Goal: Information Seeking & Learning: Check status

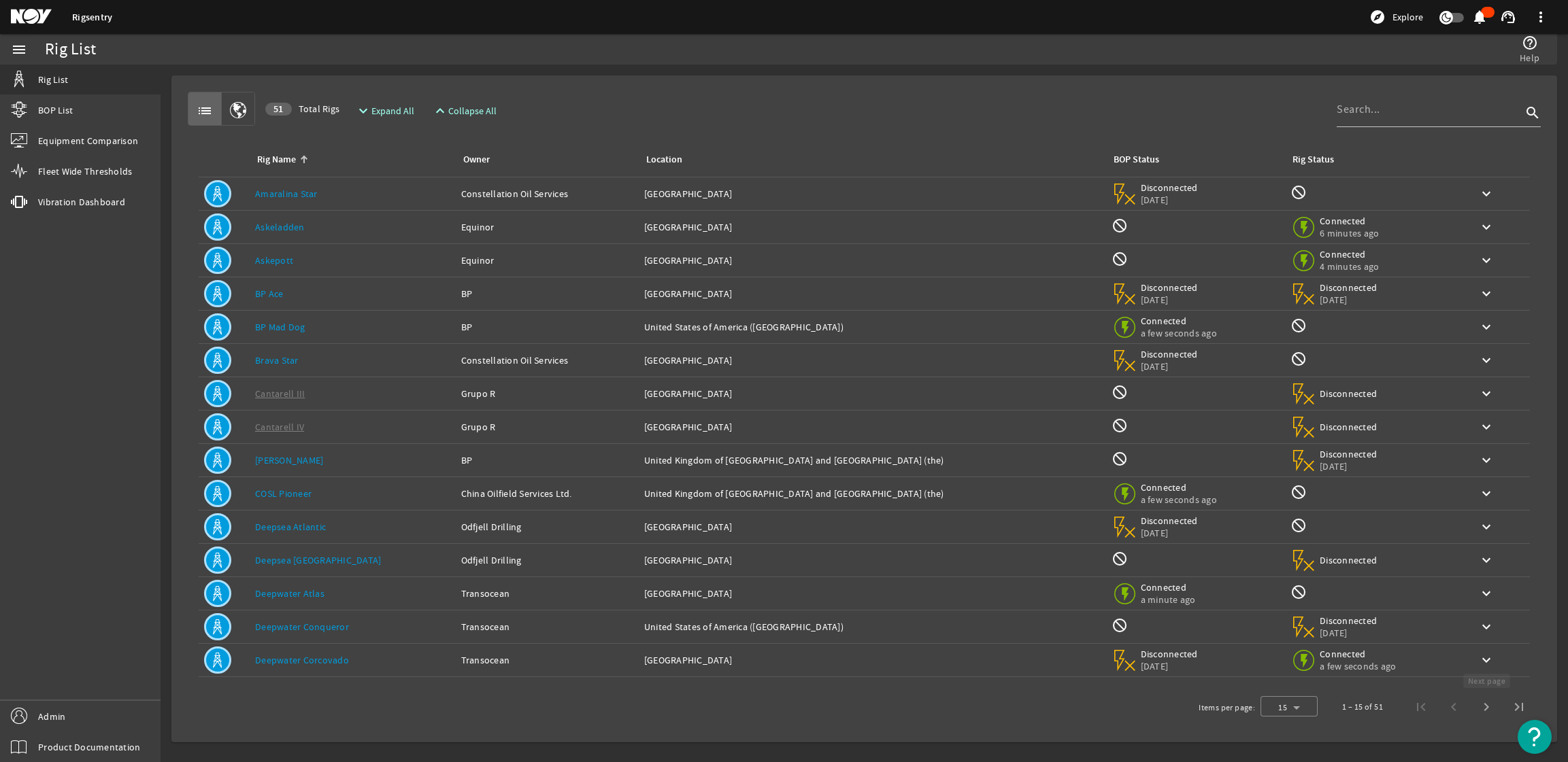
click at [1491, 714] on span "Next page" at bounding box center [1486, 707] width 33 height 33
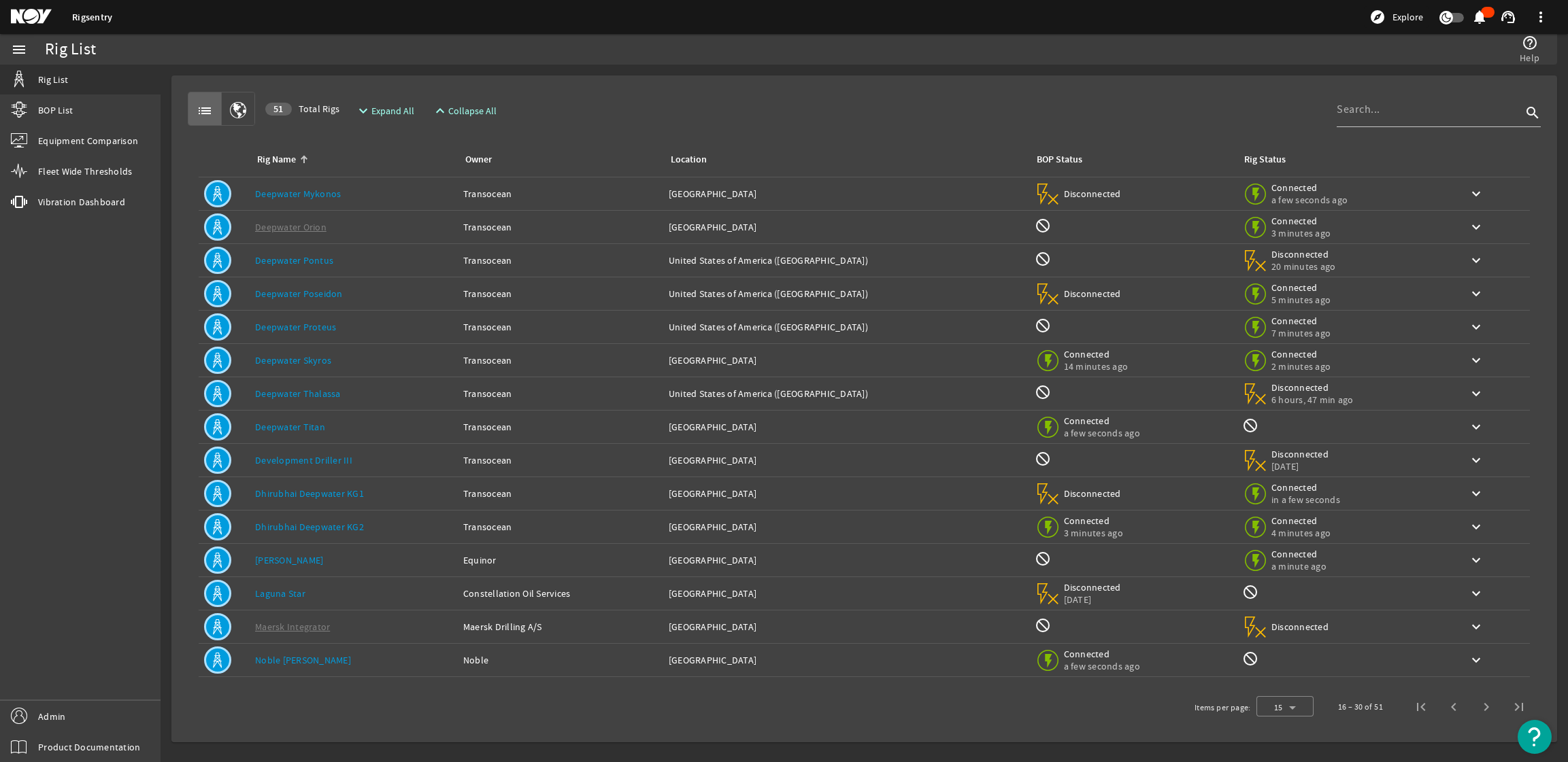
click at [339, 425] on div "Rig Name: Deepwater Titan" at bounding box center [353, 426] width 197 height 14
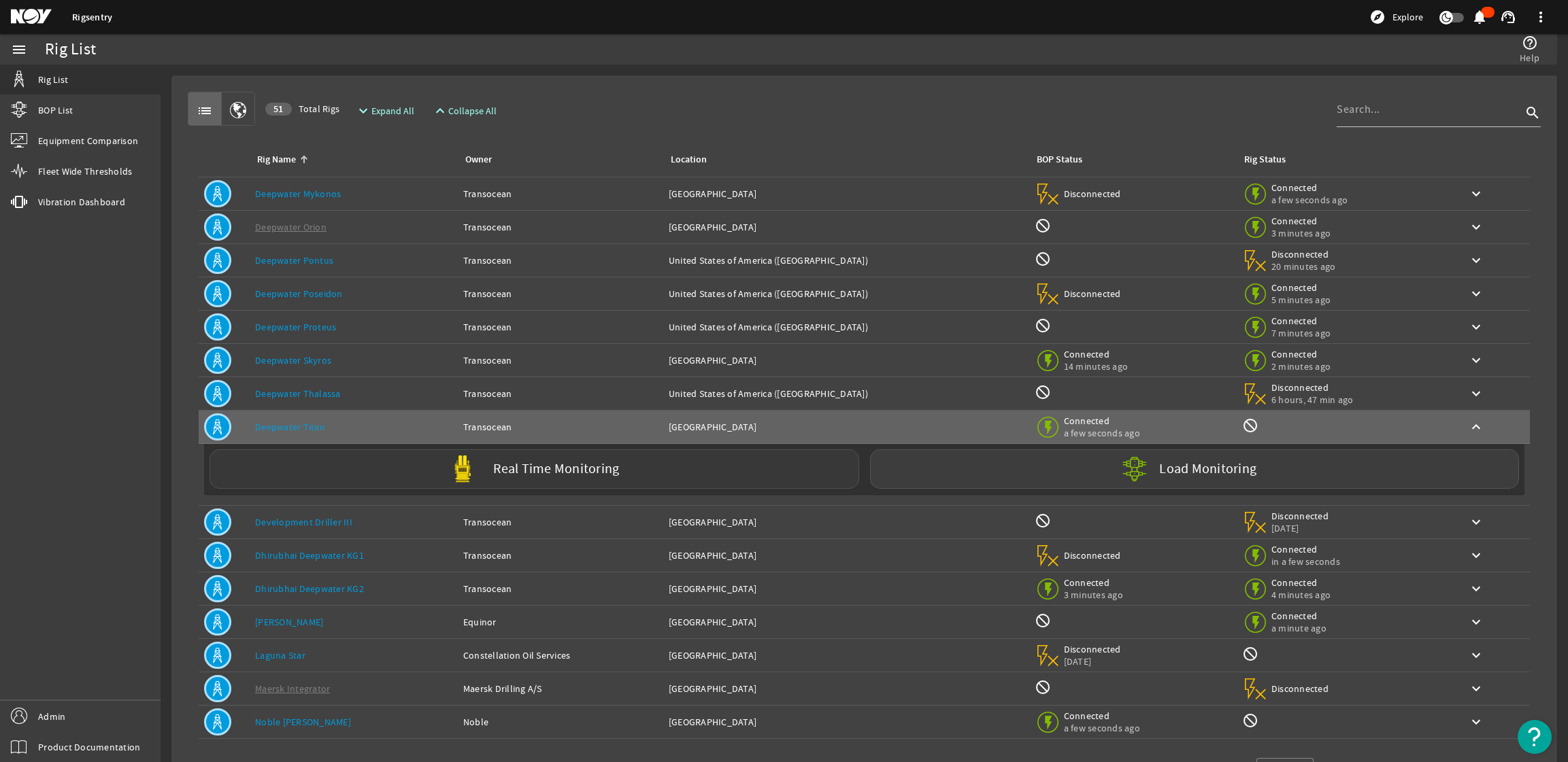
click at [549, 467] on label "Real Time Monitoring" at bounding box center [556, 469] width 126 height 15
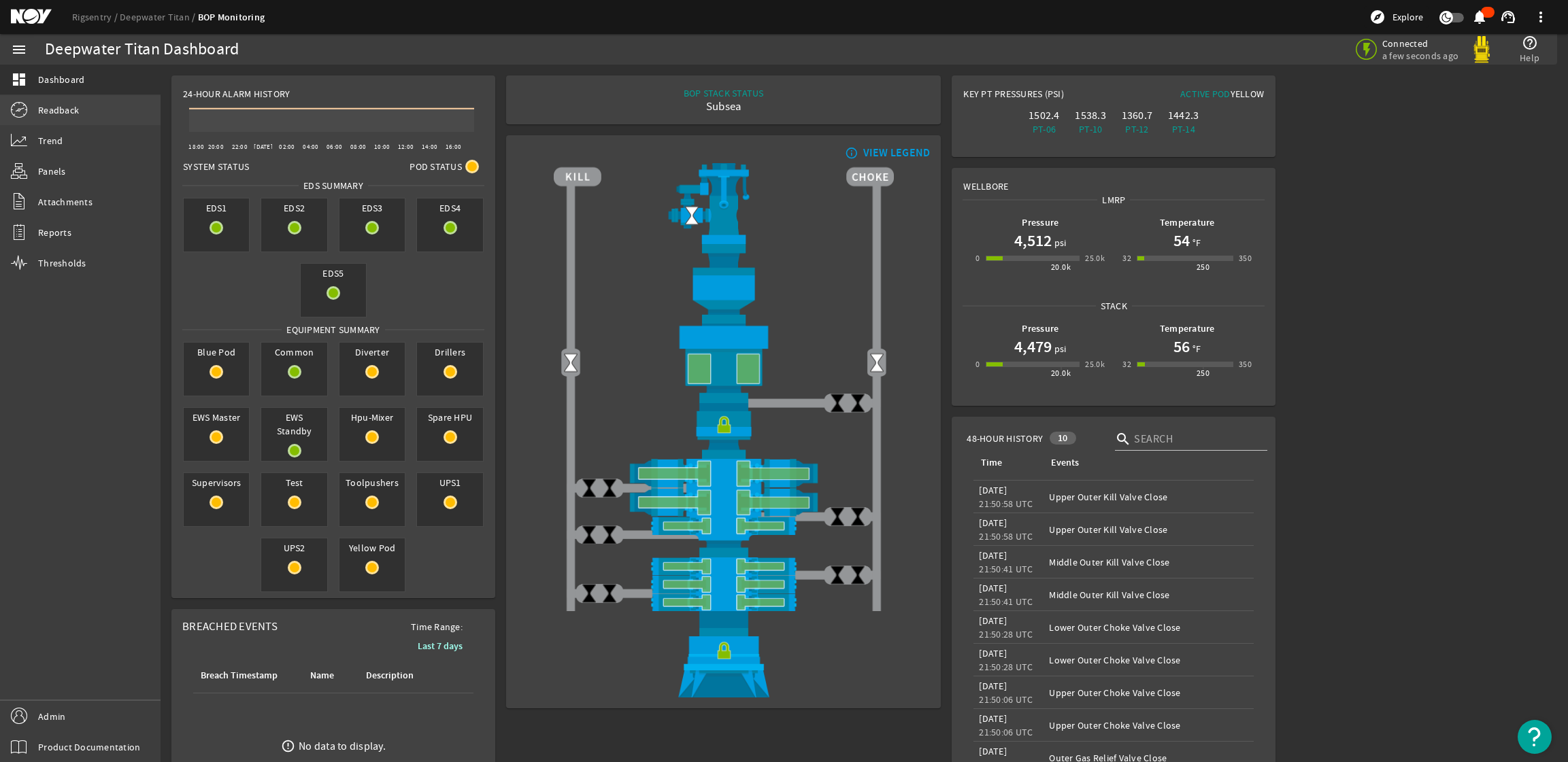
click at [17, 99] on link "Readback" at bounding box center [80, 110] width 161 height 30
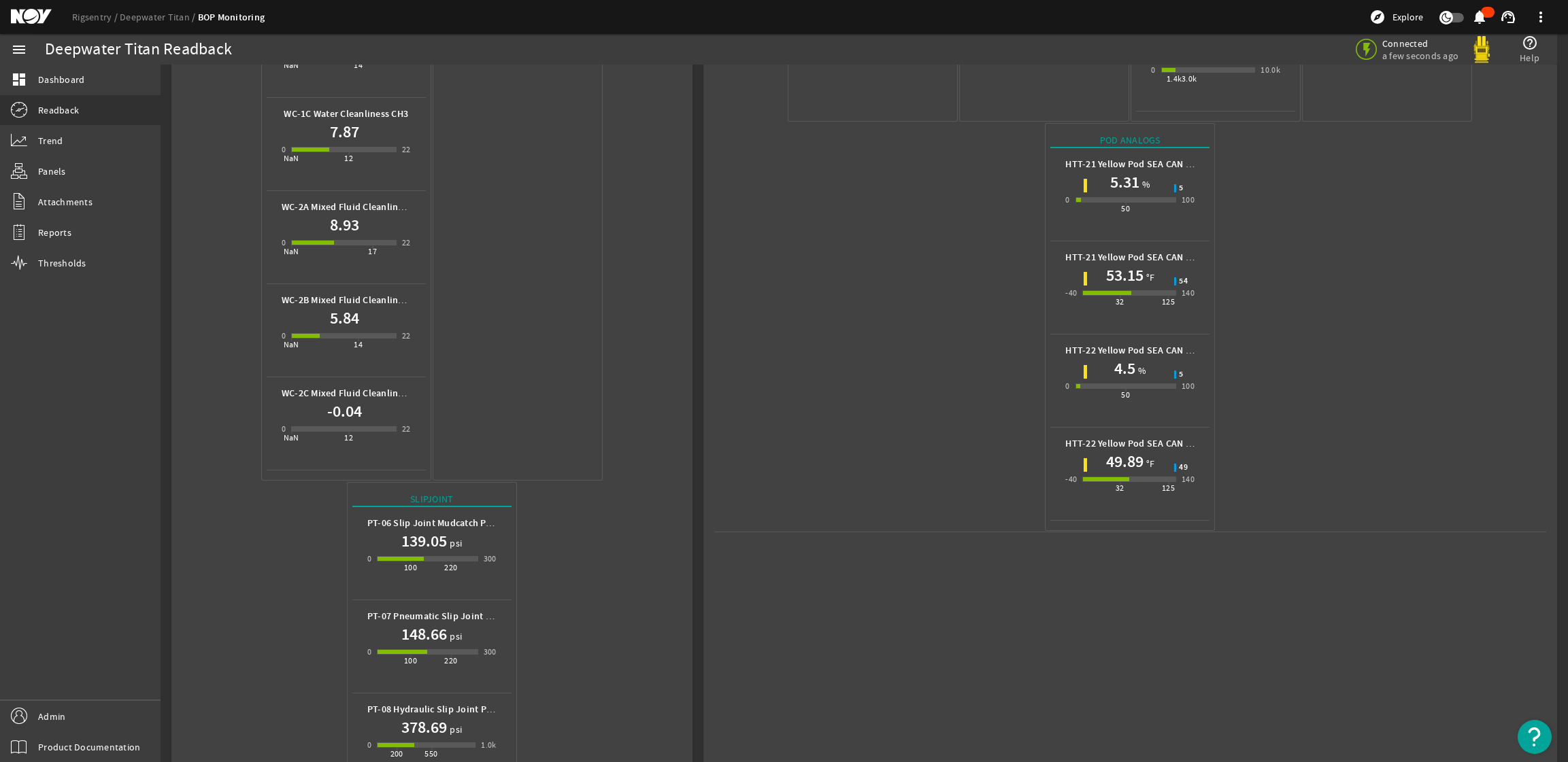
scroll to position [935, 0]
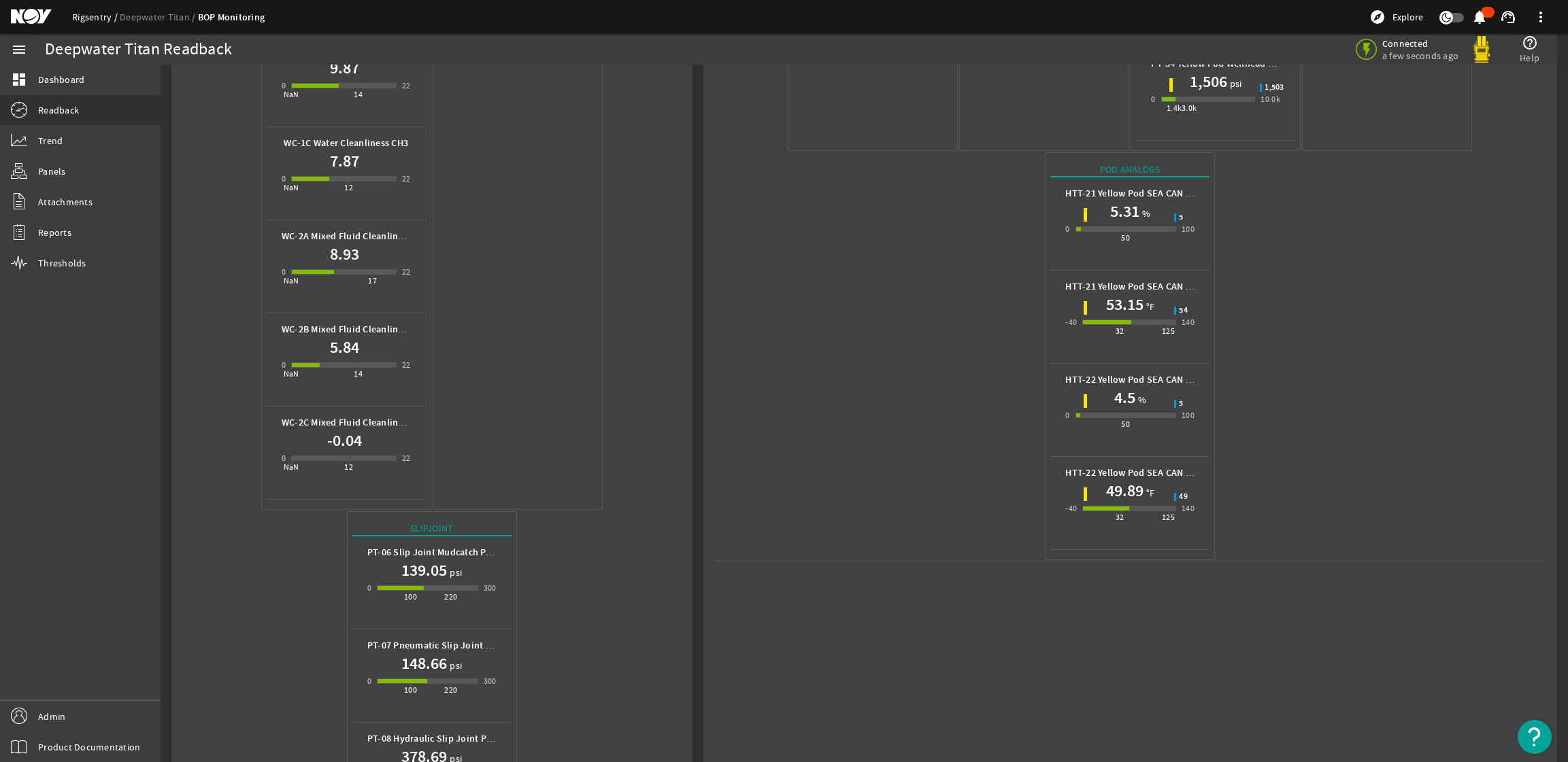
click at [82, 17] on link "Rigsentry" at bounding box center [96, 17] width 48 height 12
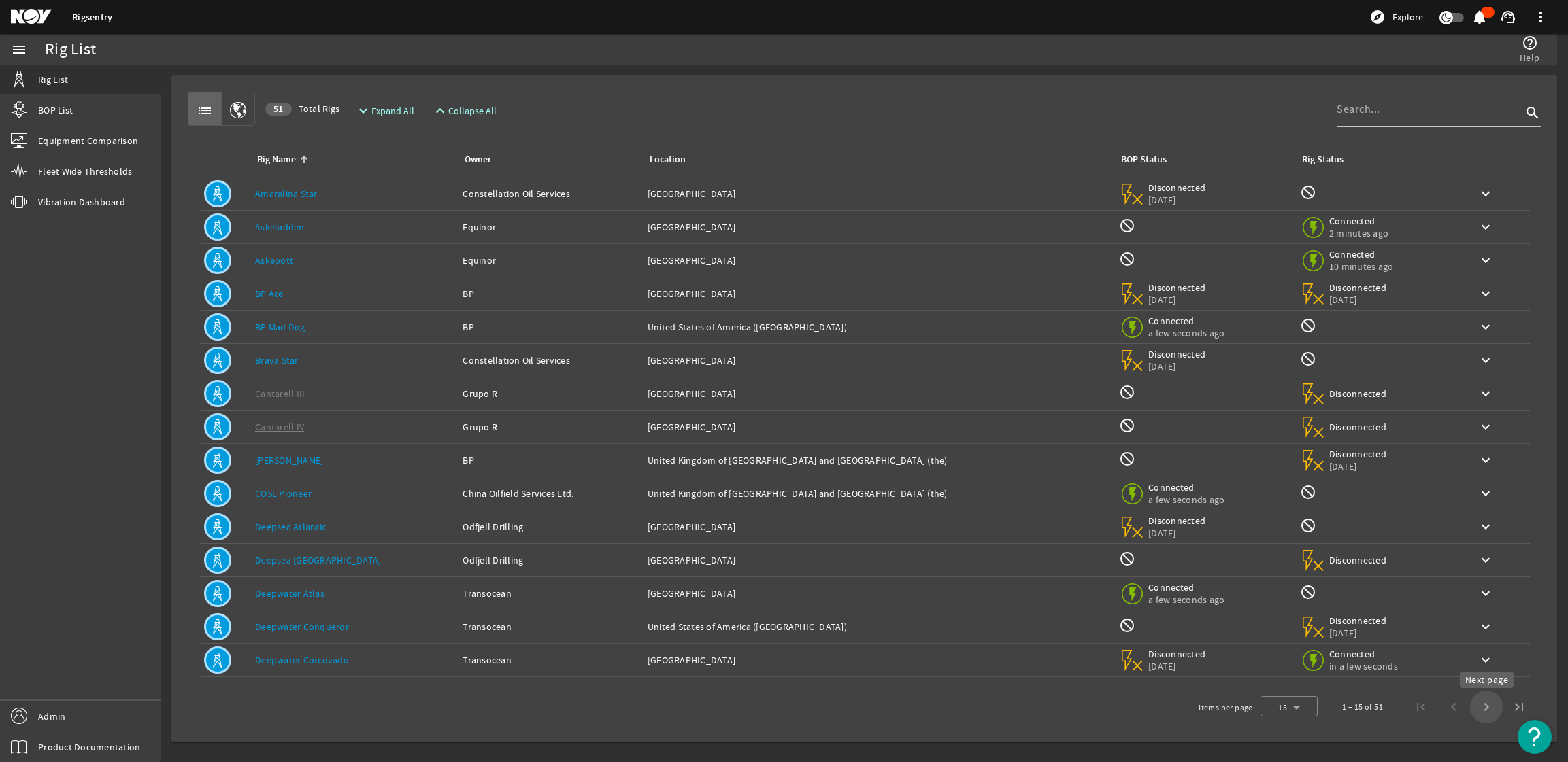
click at [1491, 703] on span "Next page" at bounding box center [1486, 707] width 33 height 33
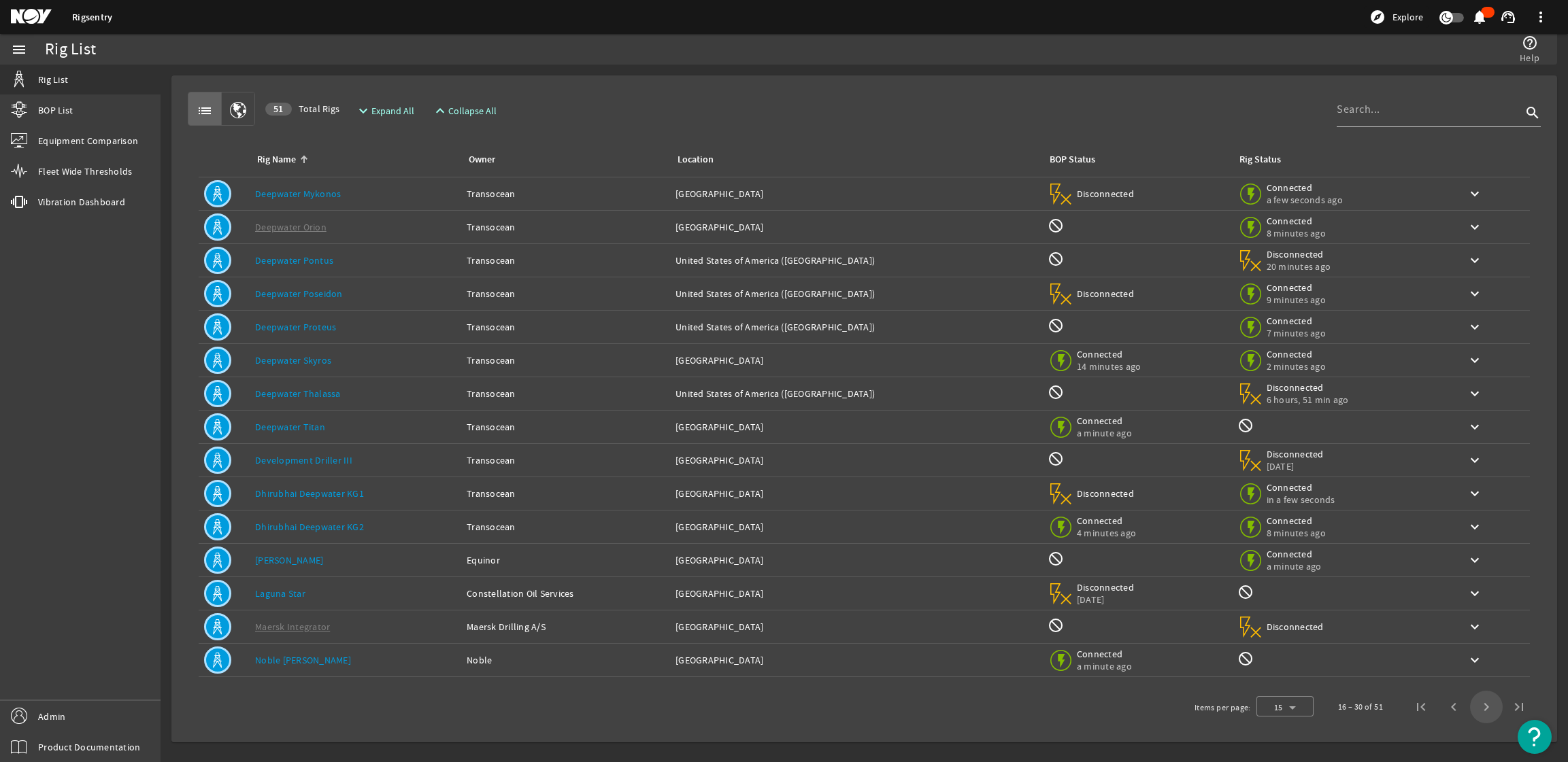
click at [1491, 703] on span "Next page" at bounding box center [1486, 707] width 33 height 33
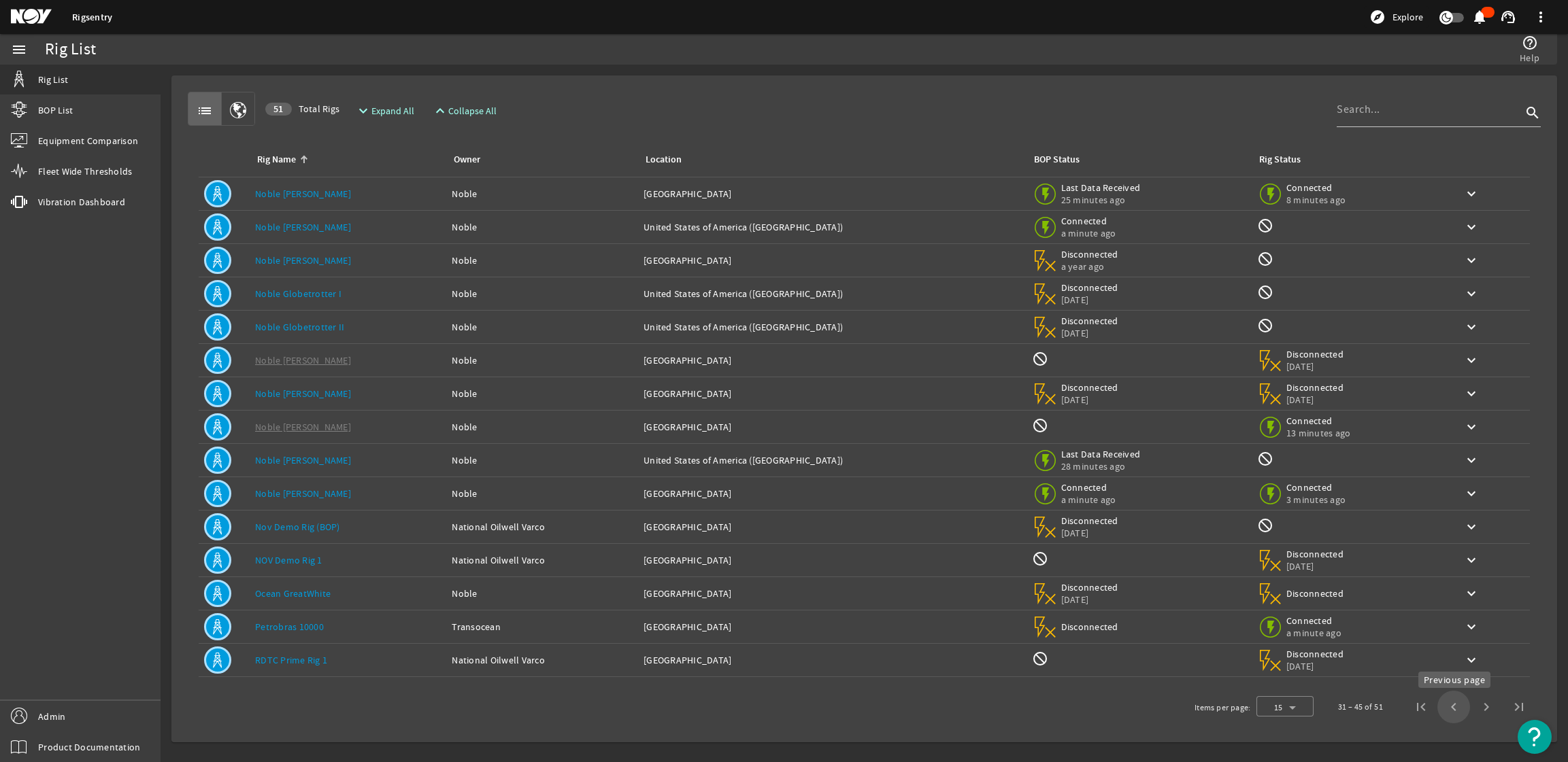
click at [1452, 712] on span "Previous page" at bounding box center [1454, 707] width 33 height 33
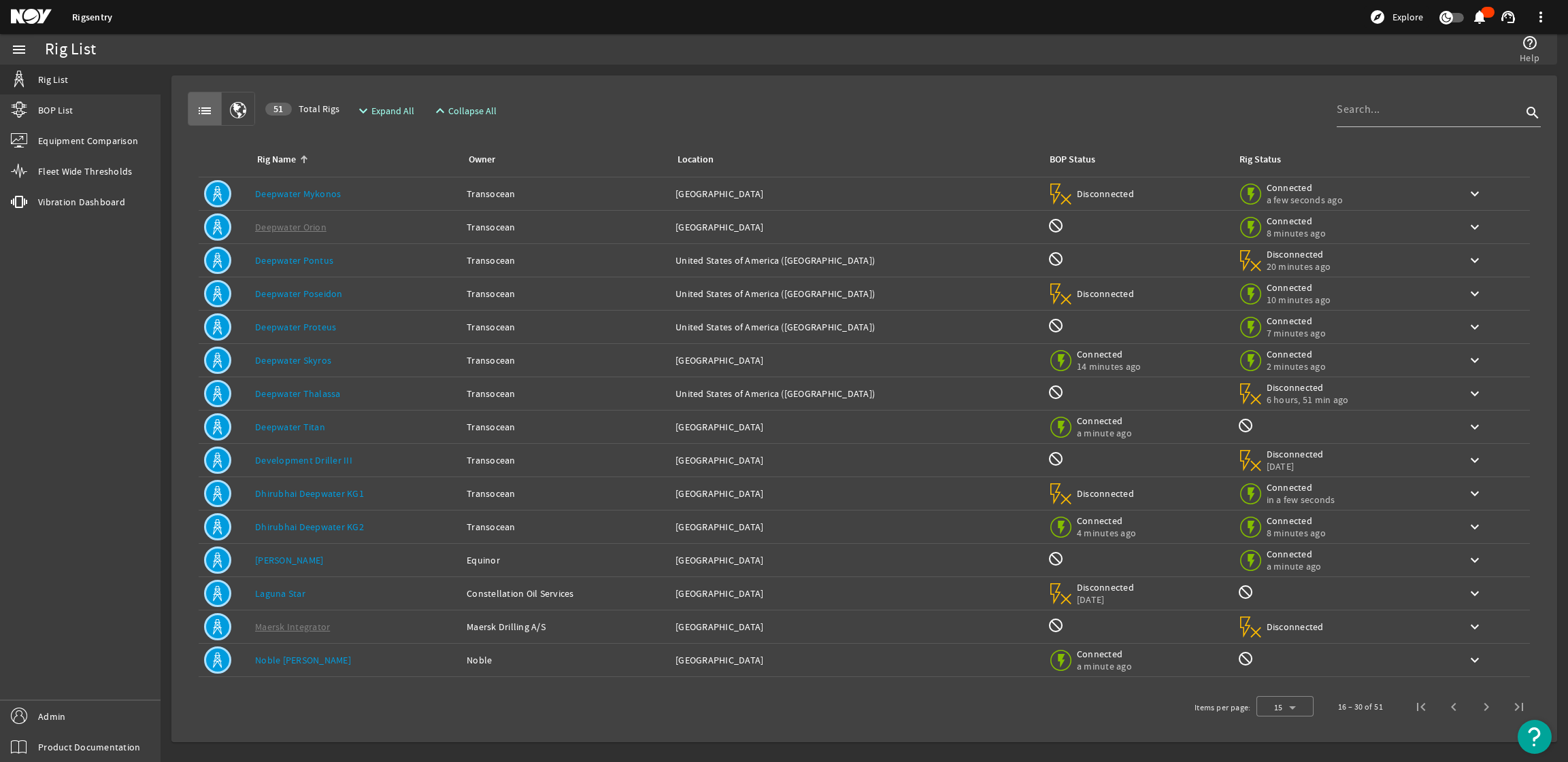
click at [495, 646] on td "Owner: Noble" at bounding box center [566, 660] width 209 height 33
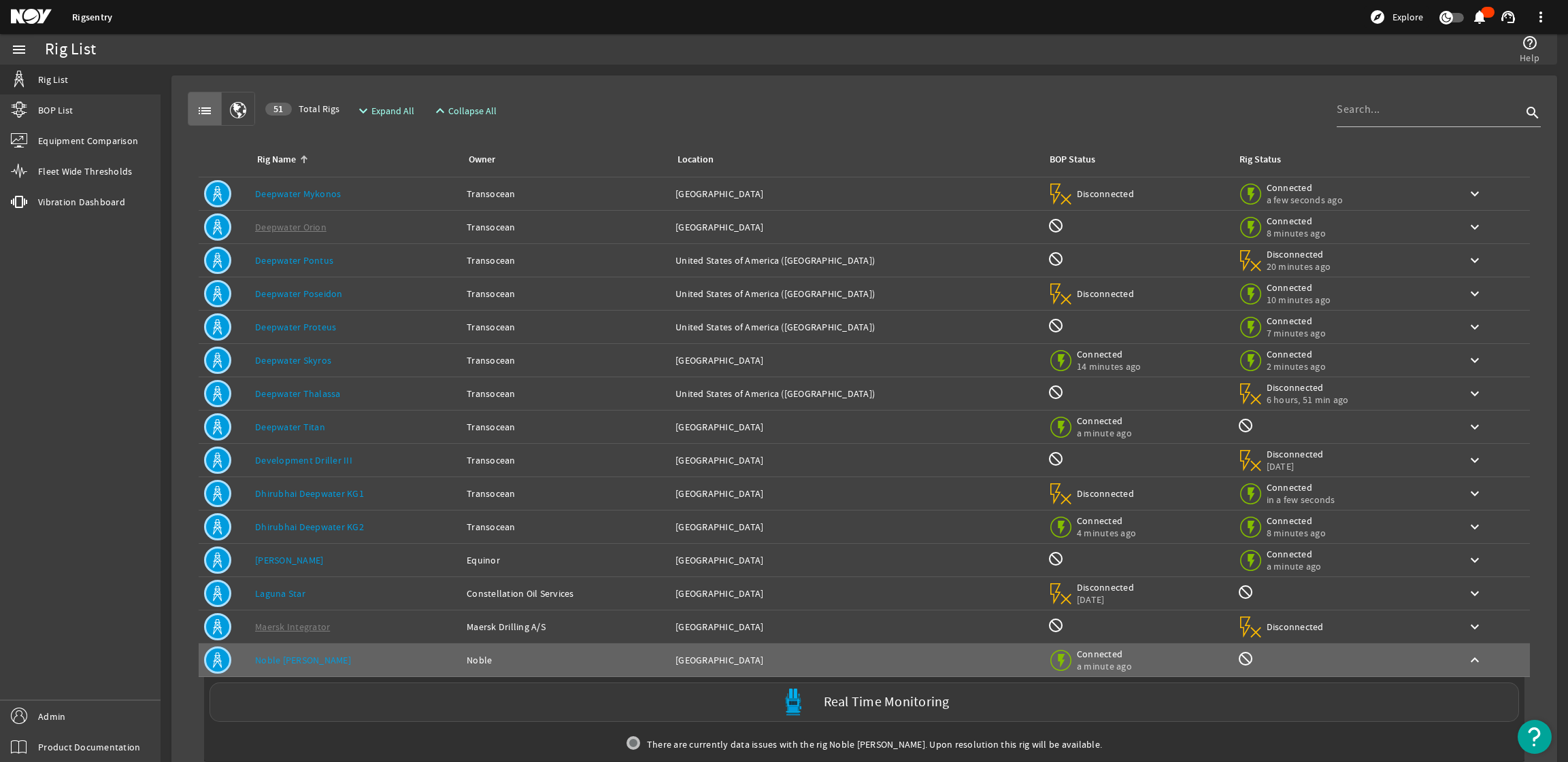
click at [600, 721] on div "Real Time Monitoring" at bounding box center [863, 701] width 1309 height 39
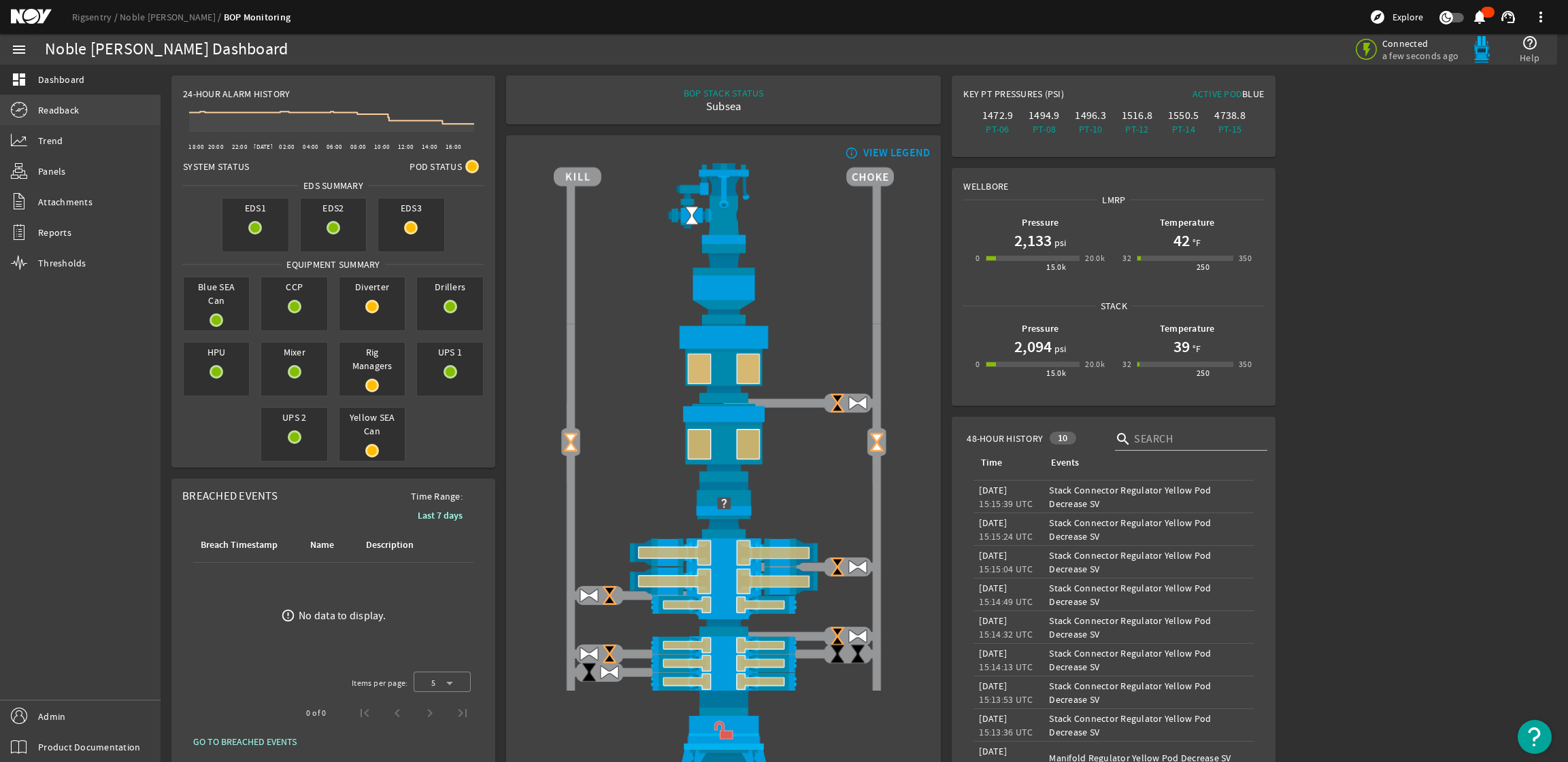
click at [51, 119] on link "Readback" at bounding box center [80, 110] width 161 height 30
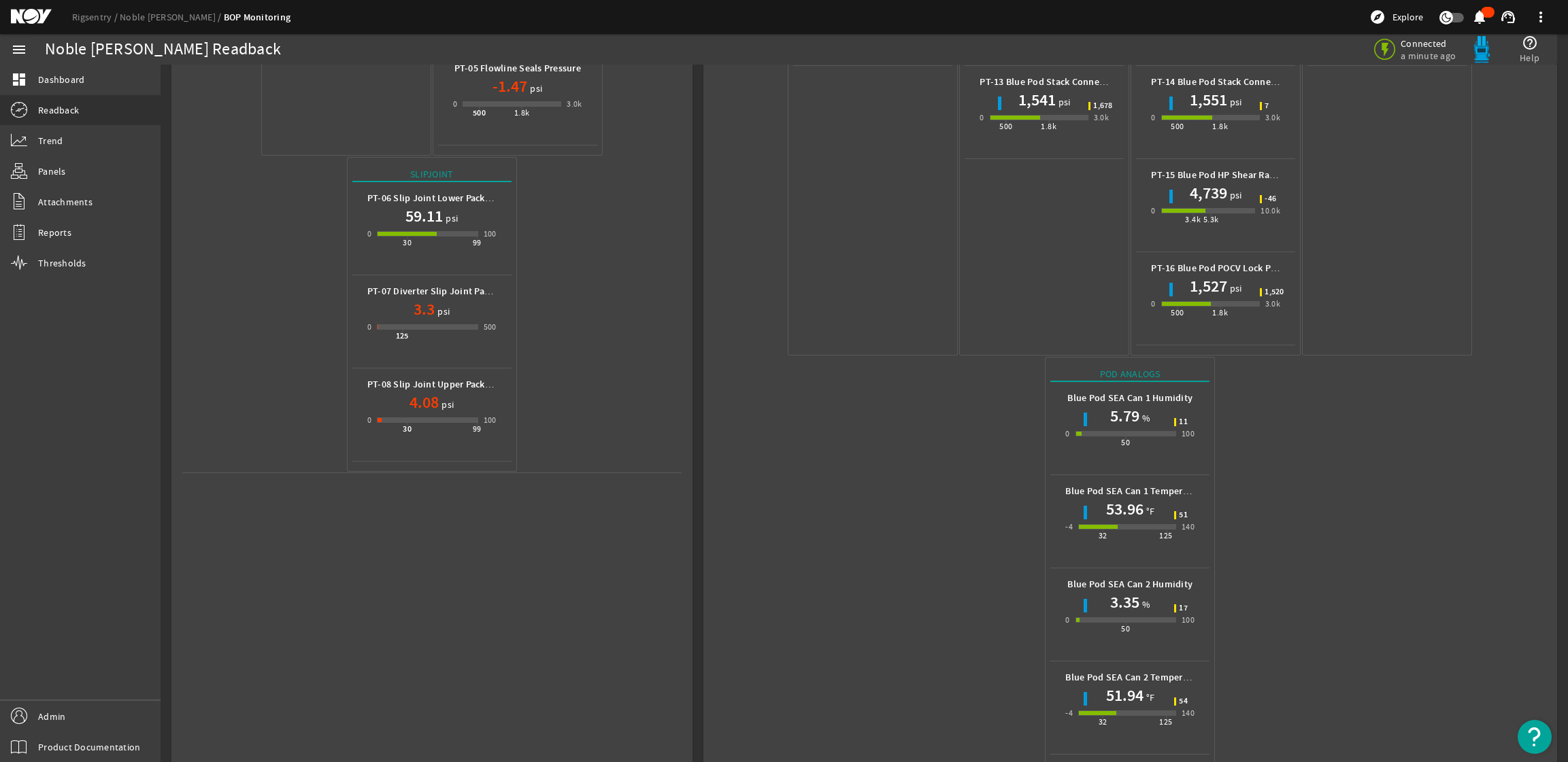
scroll to position [466, 0]
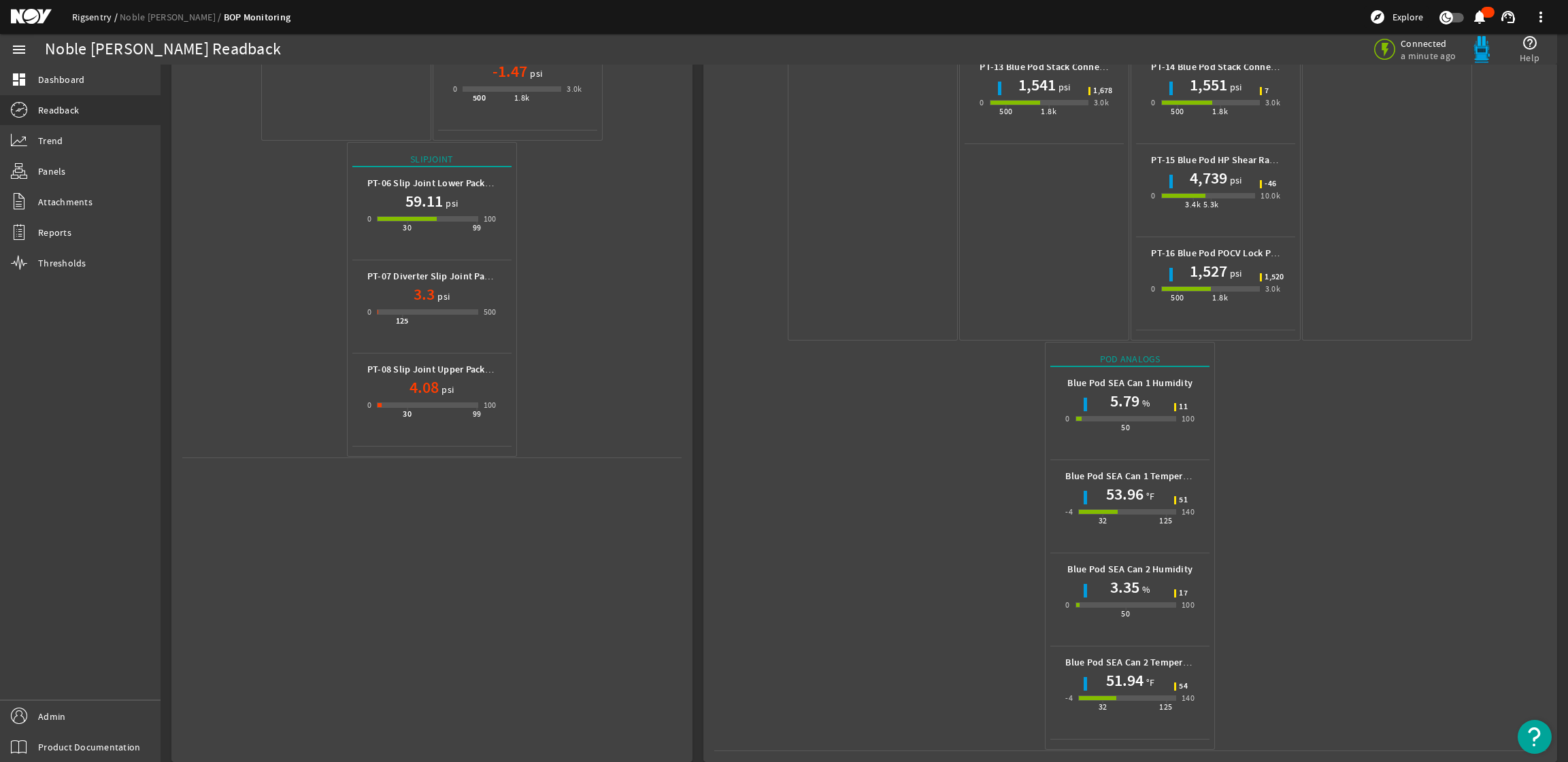
click at [89, 20] on link "Rigsentry" at bounding box center [96, 17] width 48 height 12
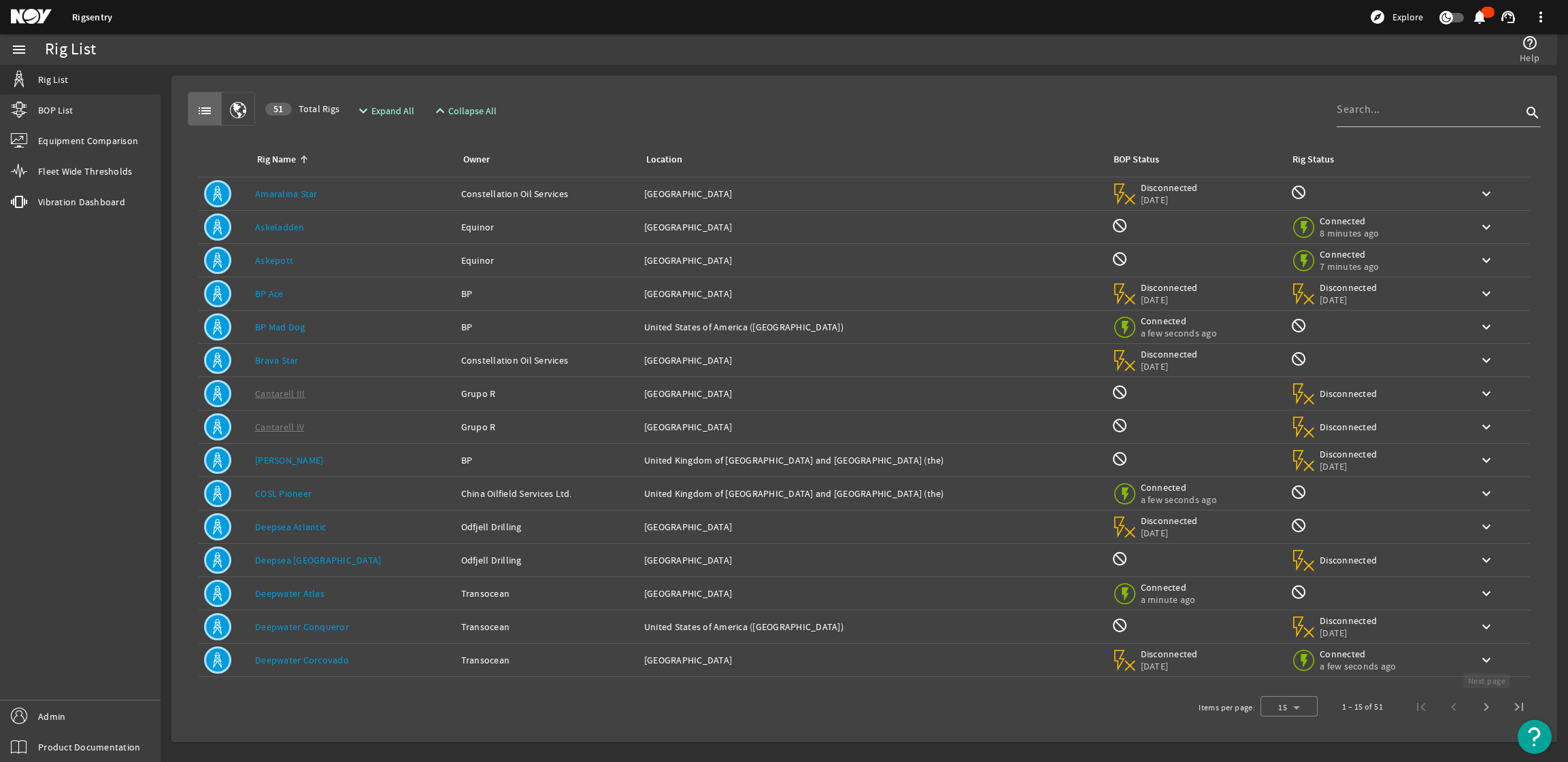
click at [1485, 703] on span "Next page" at bounding box center [1486, 707] width 33 height 33
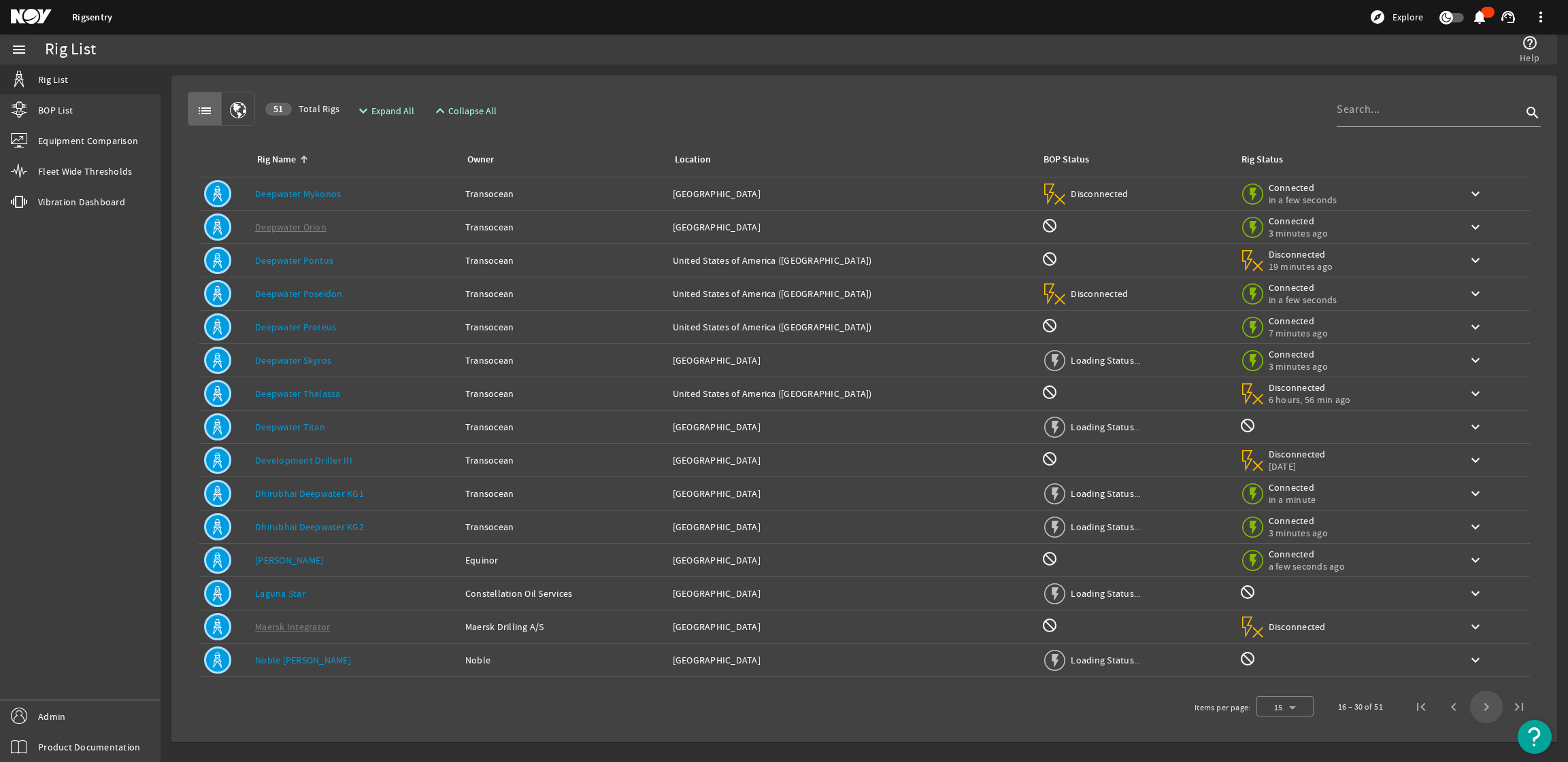
click at [1485, 703] on span "Next page" at bounding box center [1486, 707] width 33 height 33
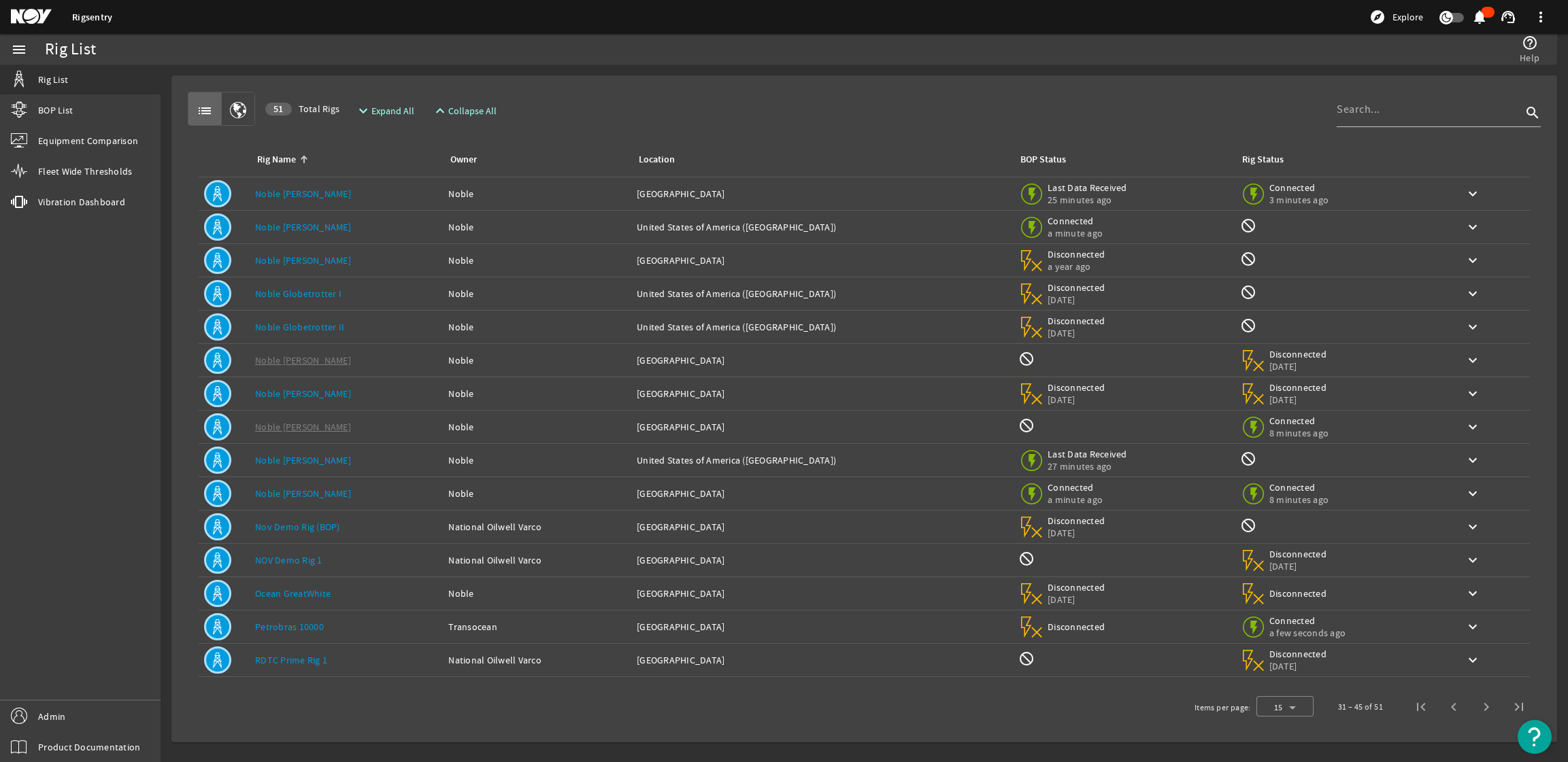
click at [536, 219] on td "Owner: Noble" at bounding box center [537, 227] width 188 height 33
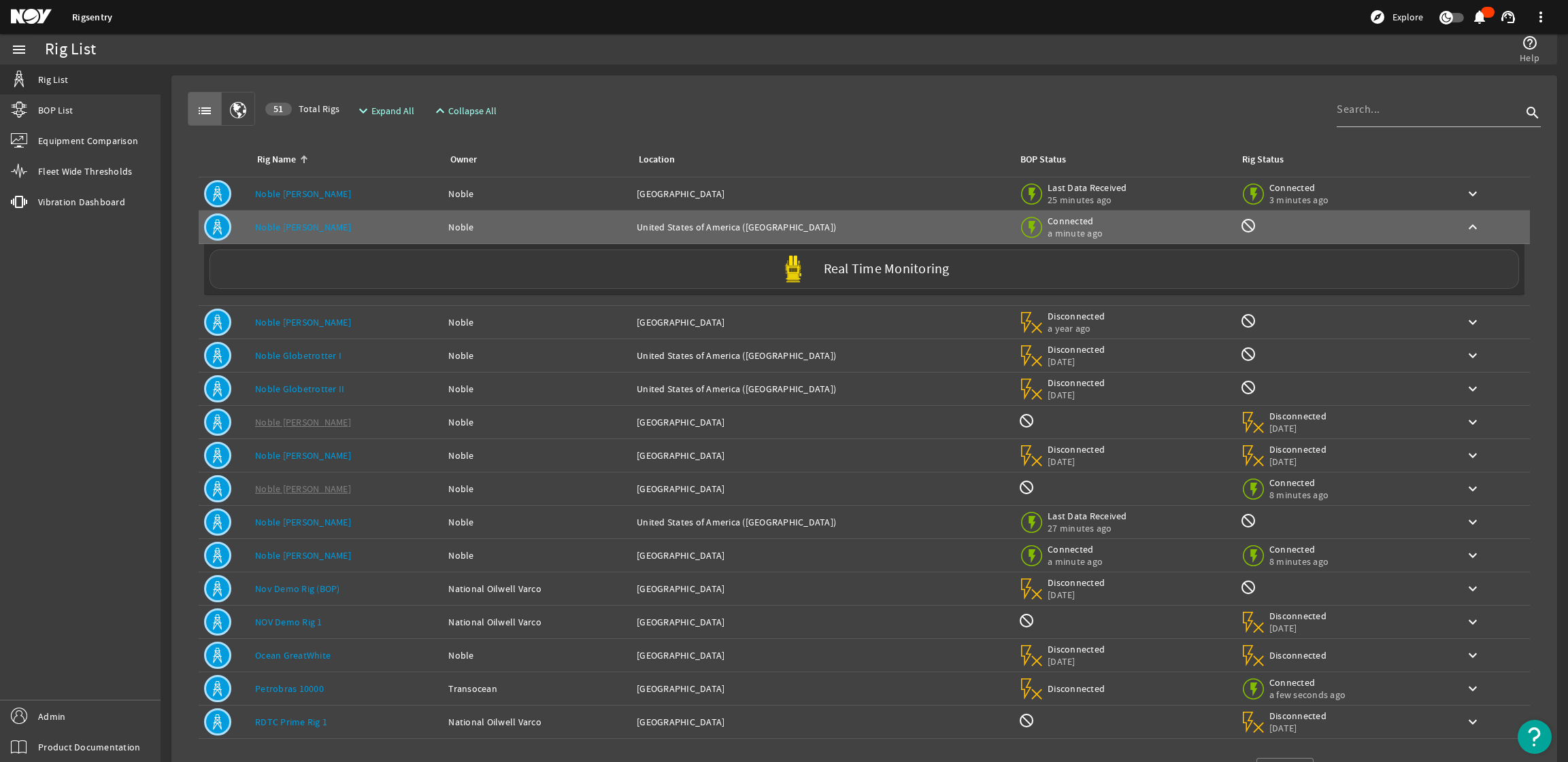
click at [904, 267] on label "Real Time Monitoring" at bounding box center [886, 270] width 126 height 15
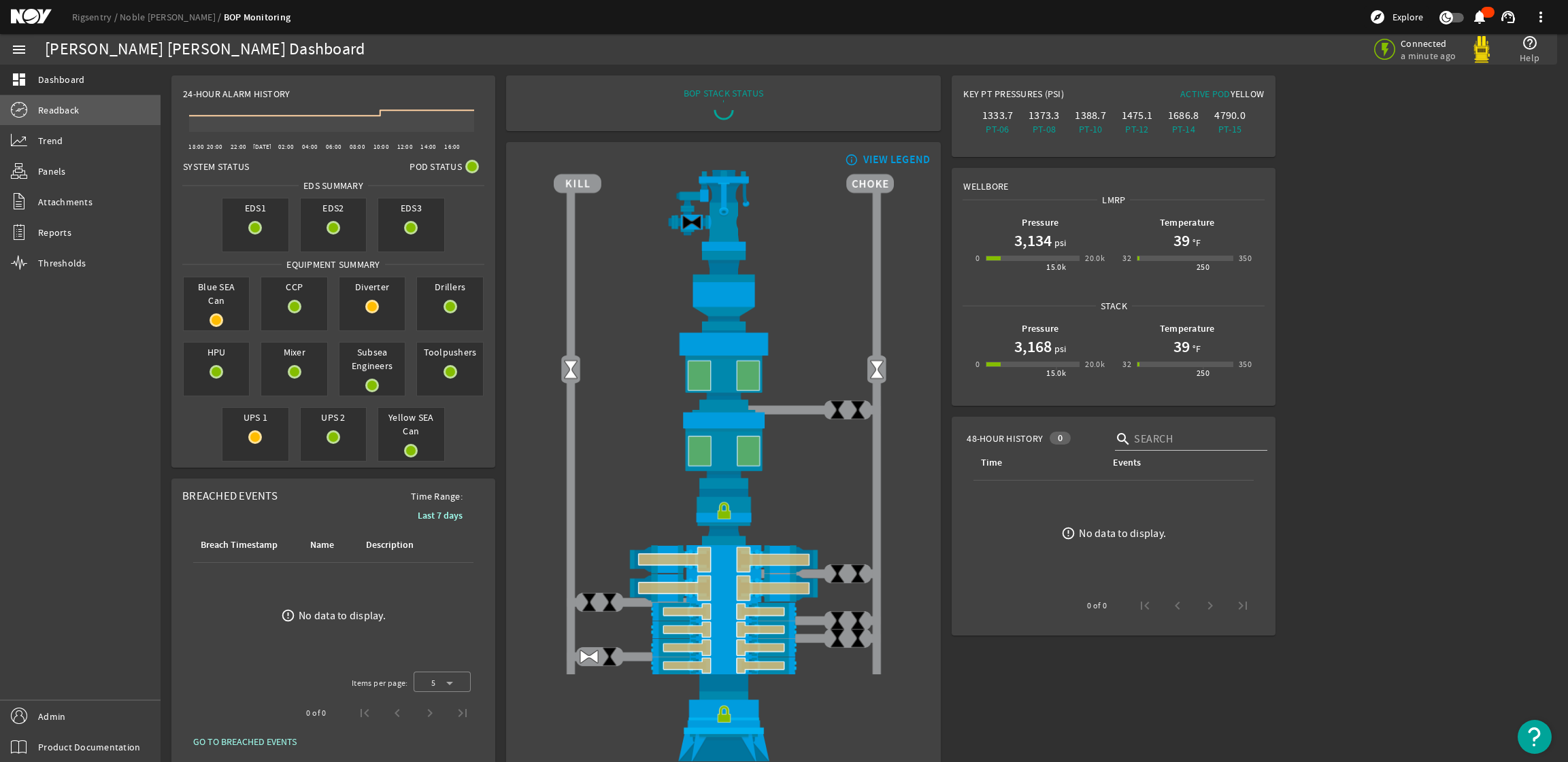
click at [59, 116] on span "Readback" at bounding box center [59, 110] width 40 height 14
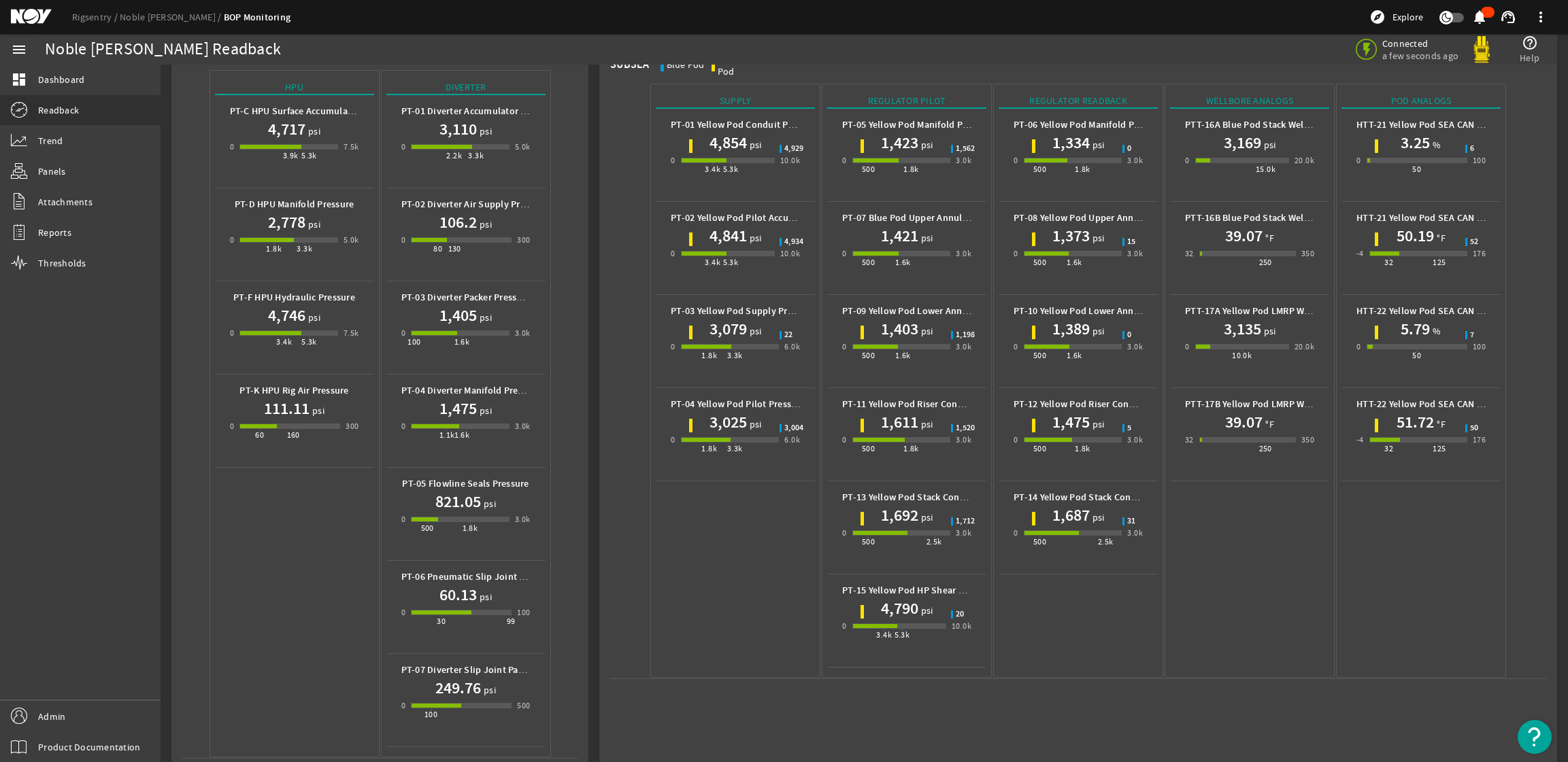
scroll to position [55, 0]
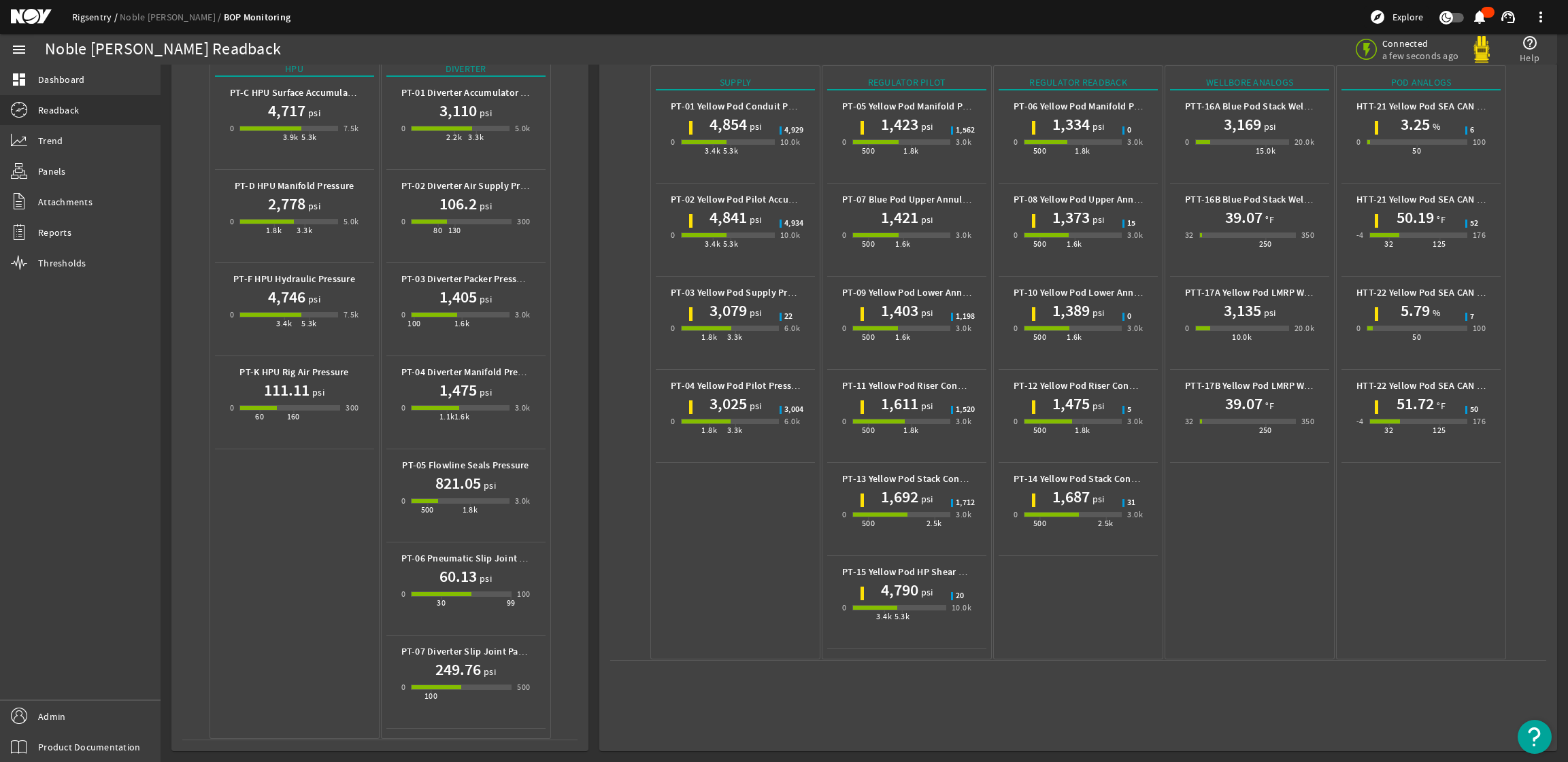
click at [83, 15] on link "Rigsentry" at bounding box center [96, 17] width 48 height 12
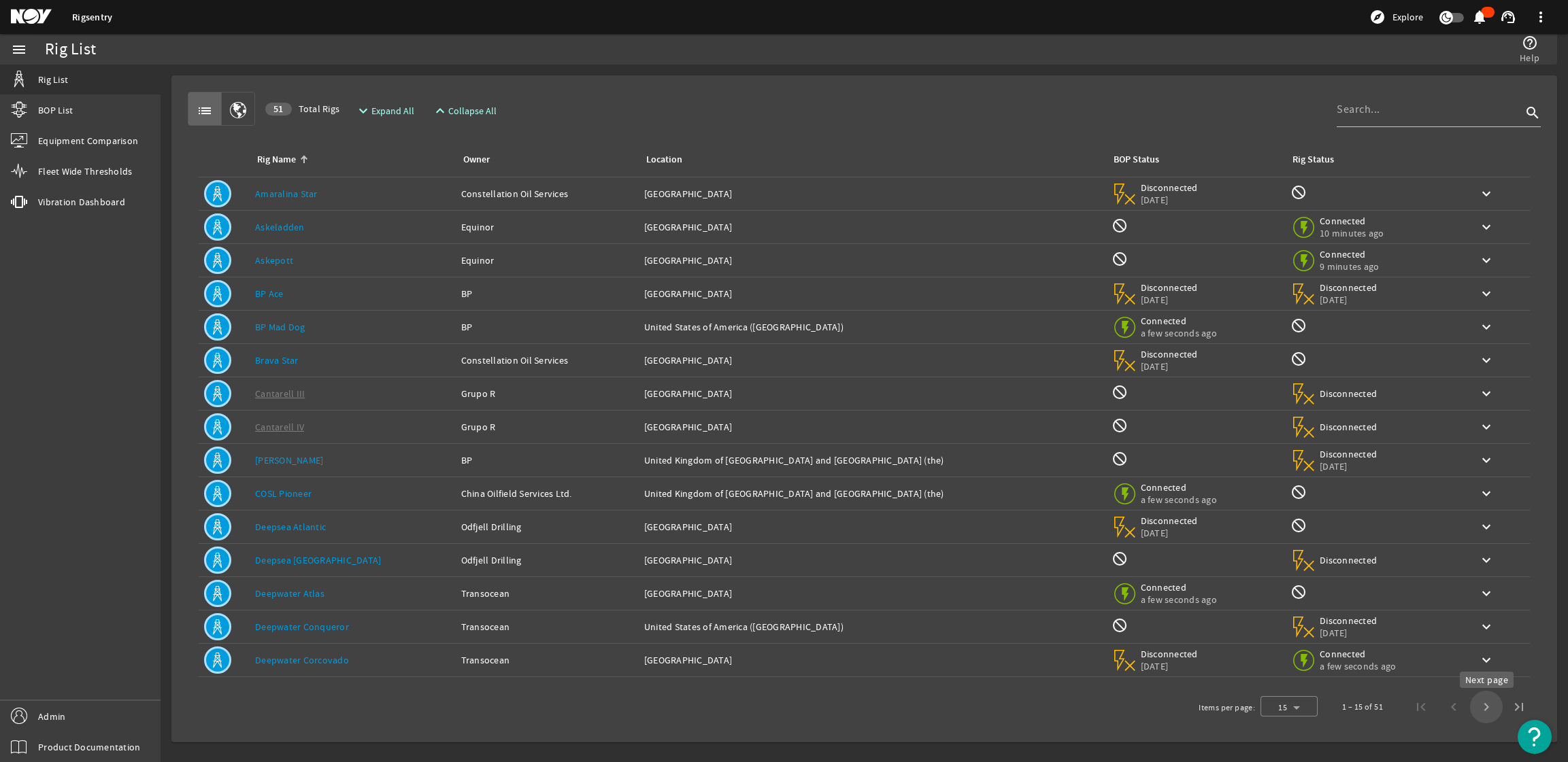
click at [1477, 712] on span "Next page" at bounding box center [1486, 707] width 33 height 33
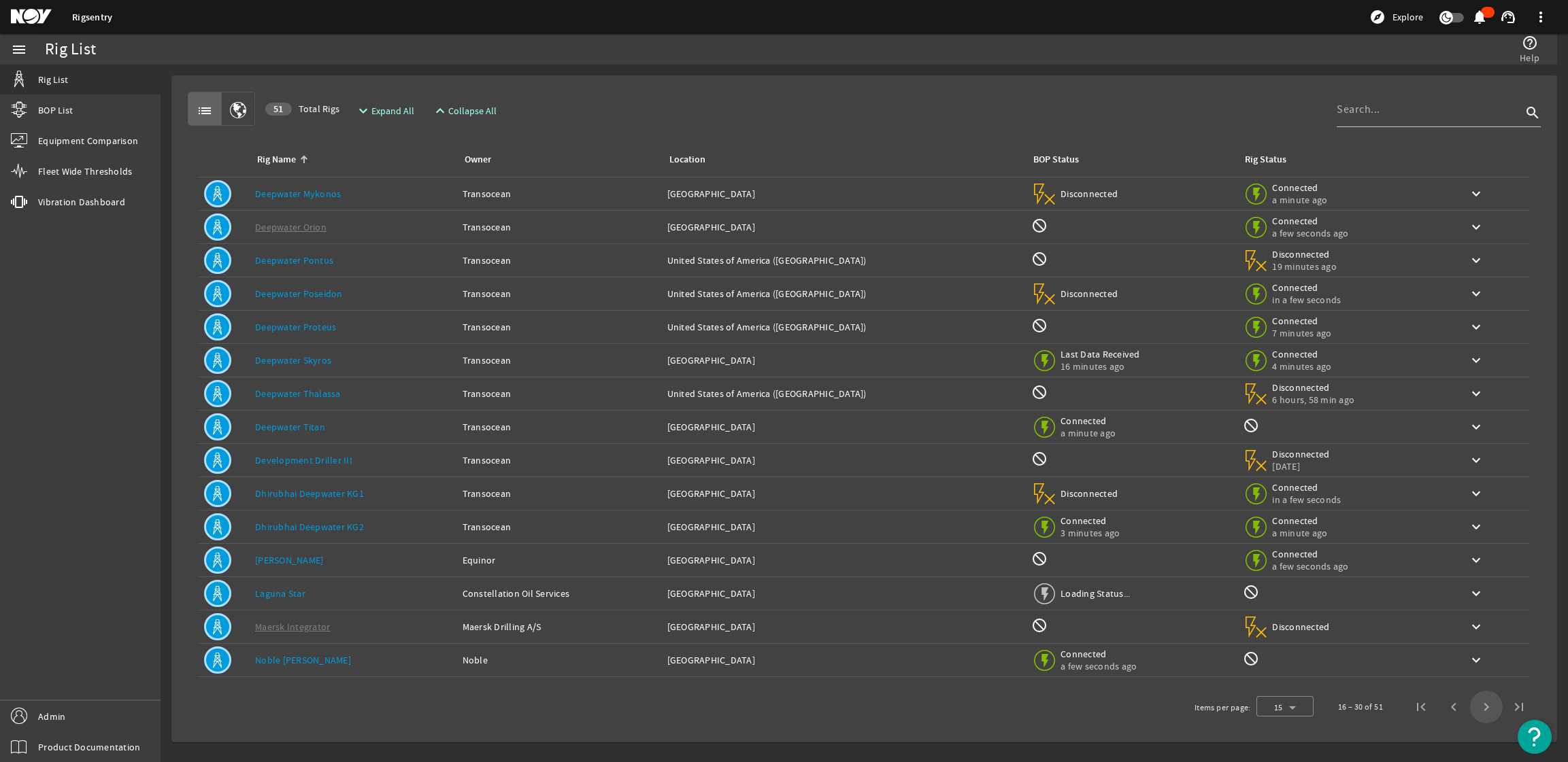
click at [1478, 712] on span "Next page" at bounding box center [1486, 707] width 33 height 33
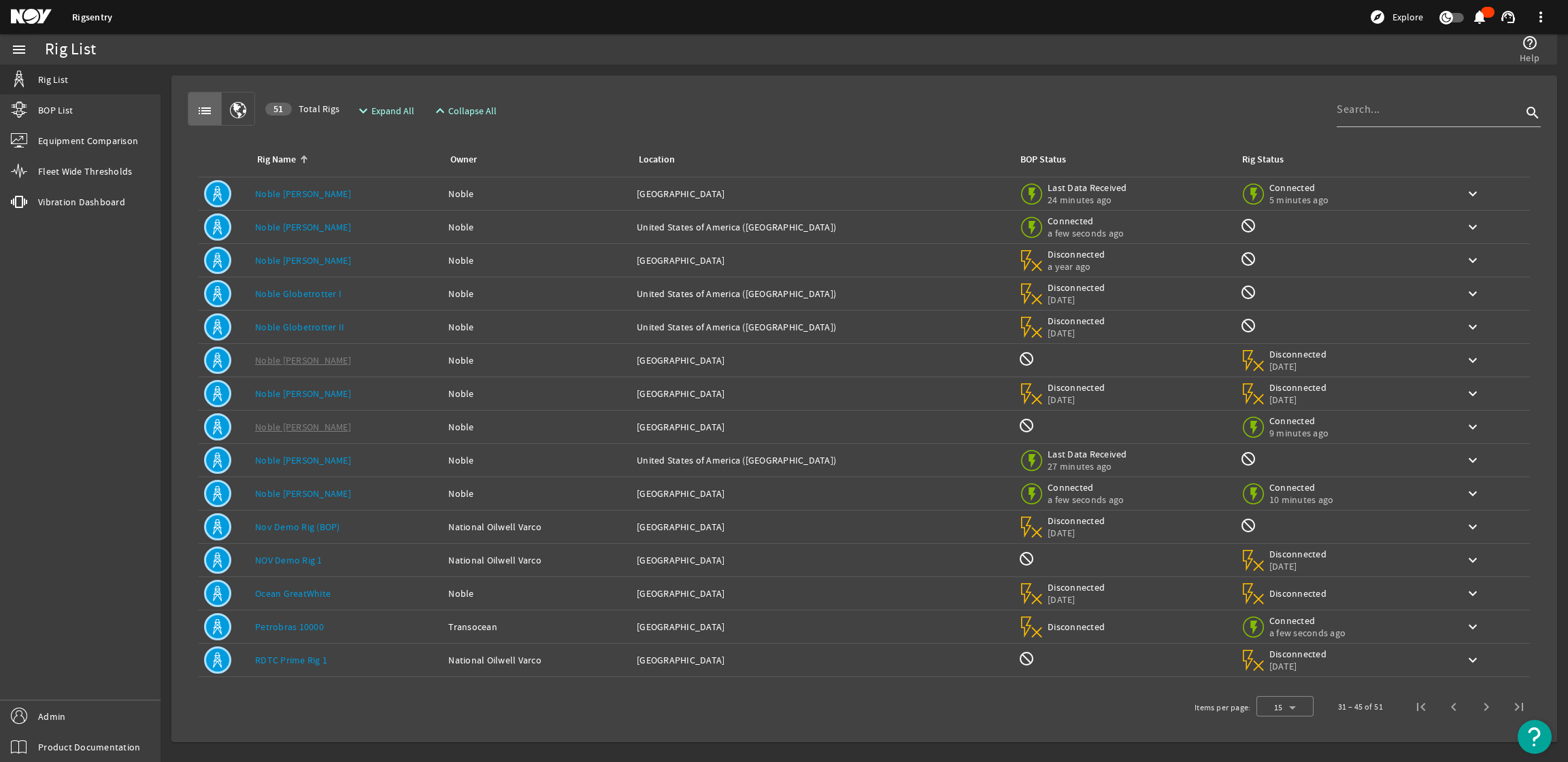
click at [588, 497] on div "Owner: Noble" at bounding box center [538, 493] width 178 height 14
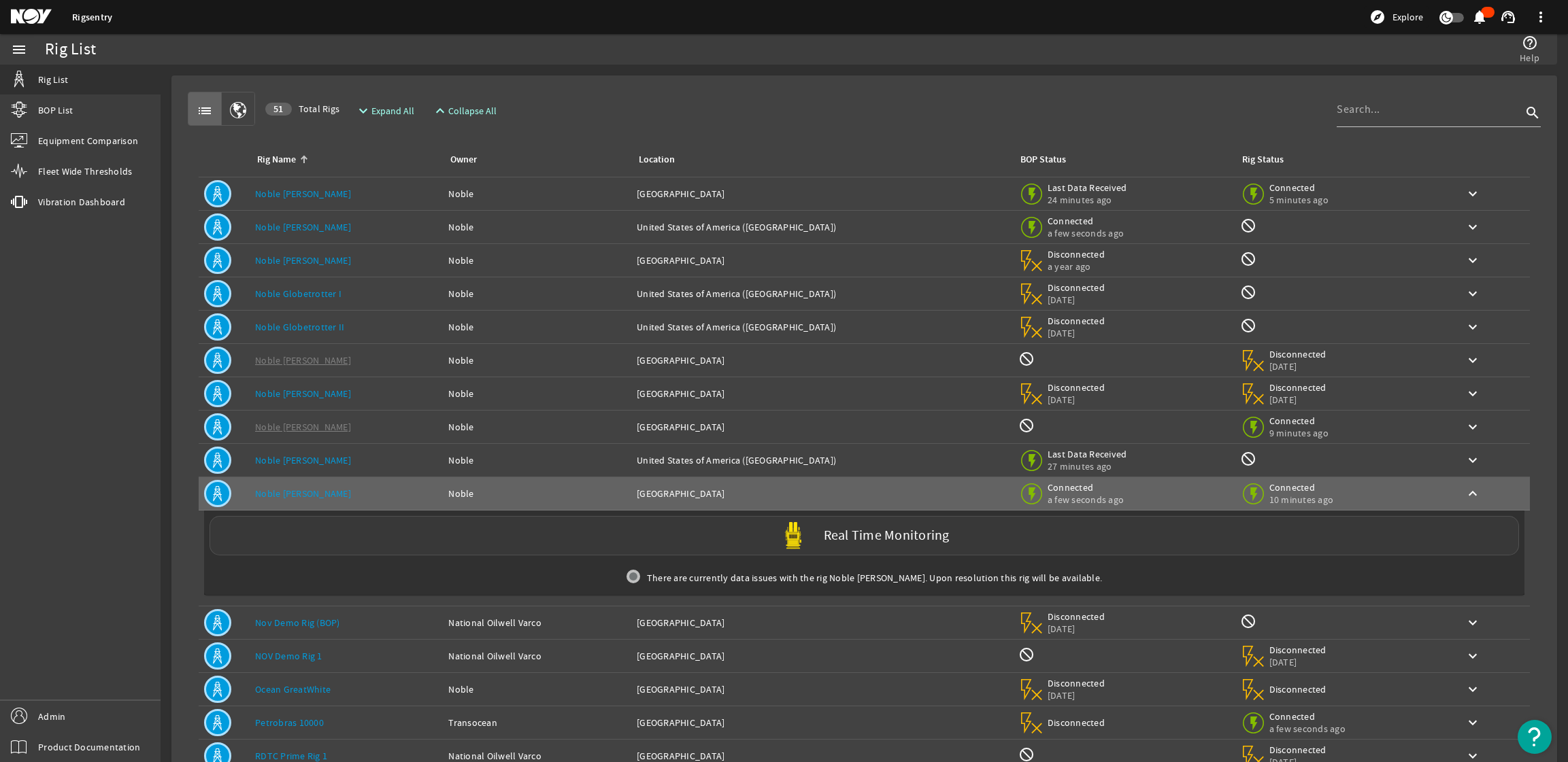
click at [660, 531] on div "Real Time Monitoring" at bounding box center [863, 536] width 1309 height 39
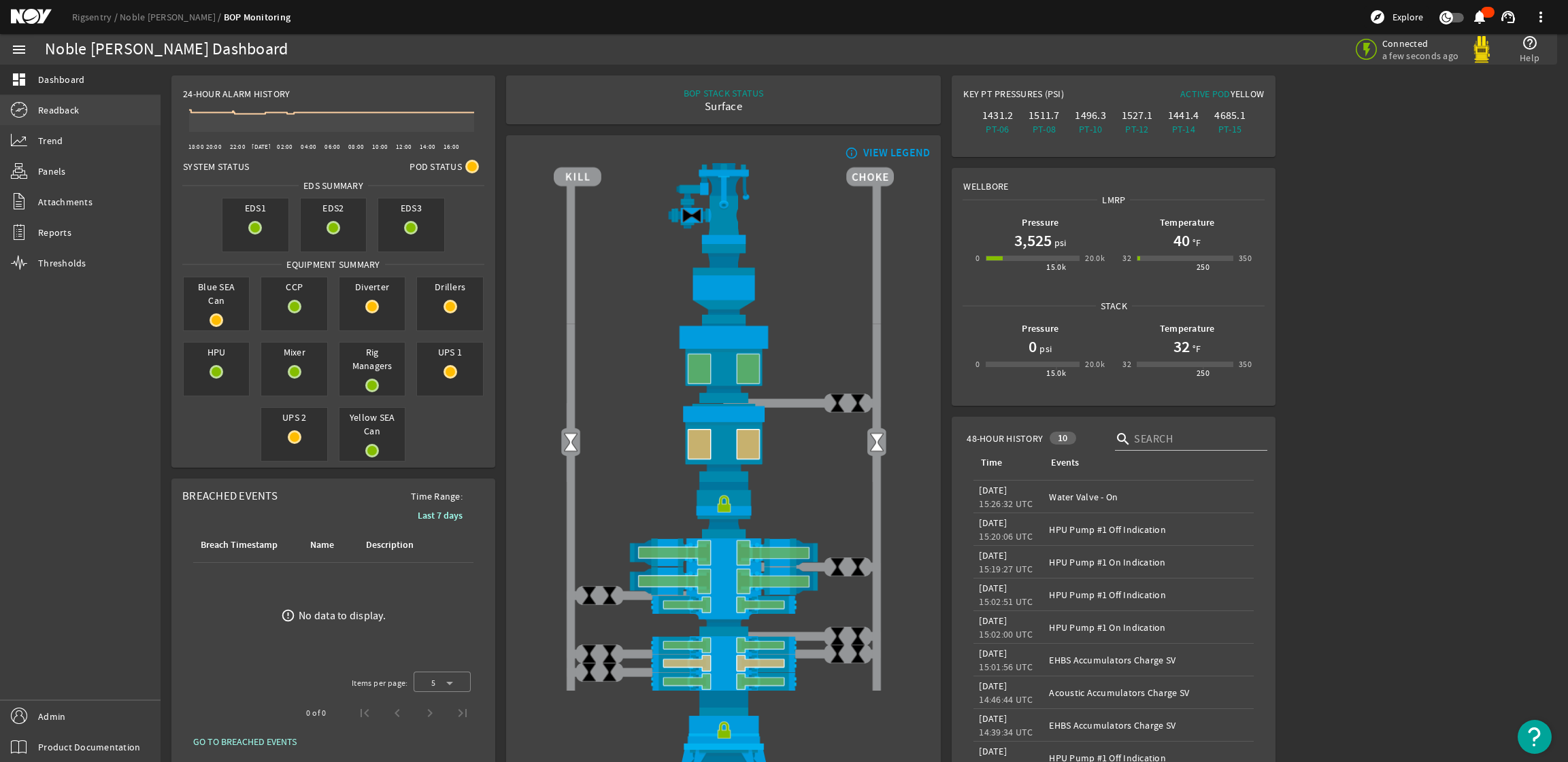
click at [55, 101] on link "Readback" at bounding box center [80, 110] width 161 height 30
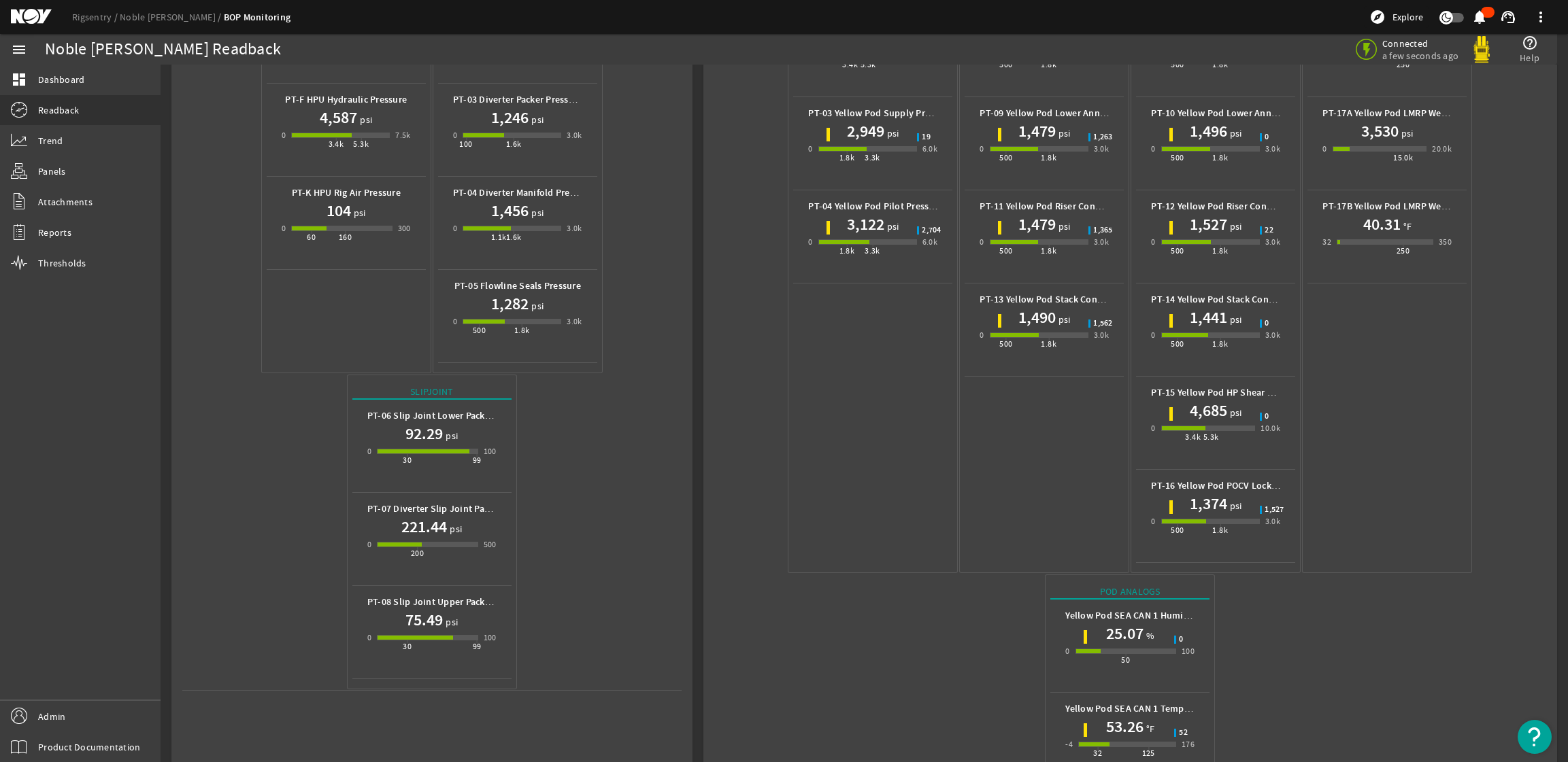
scroll to position [466, 0]
